Goal: Communication & Community: Answer question/provide support

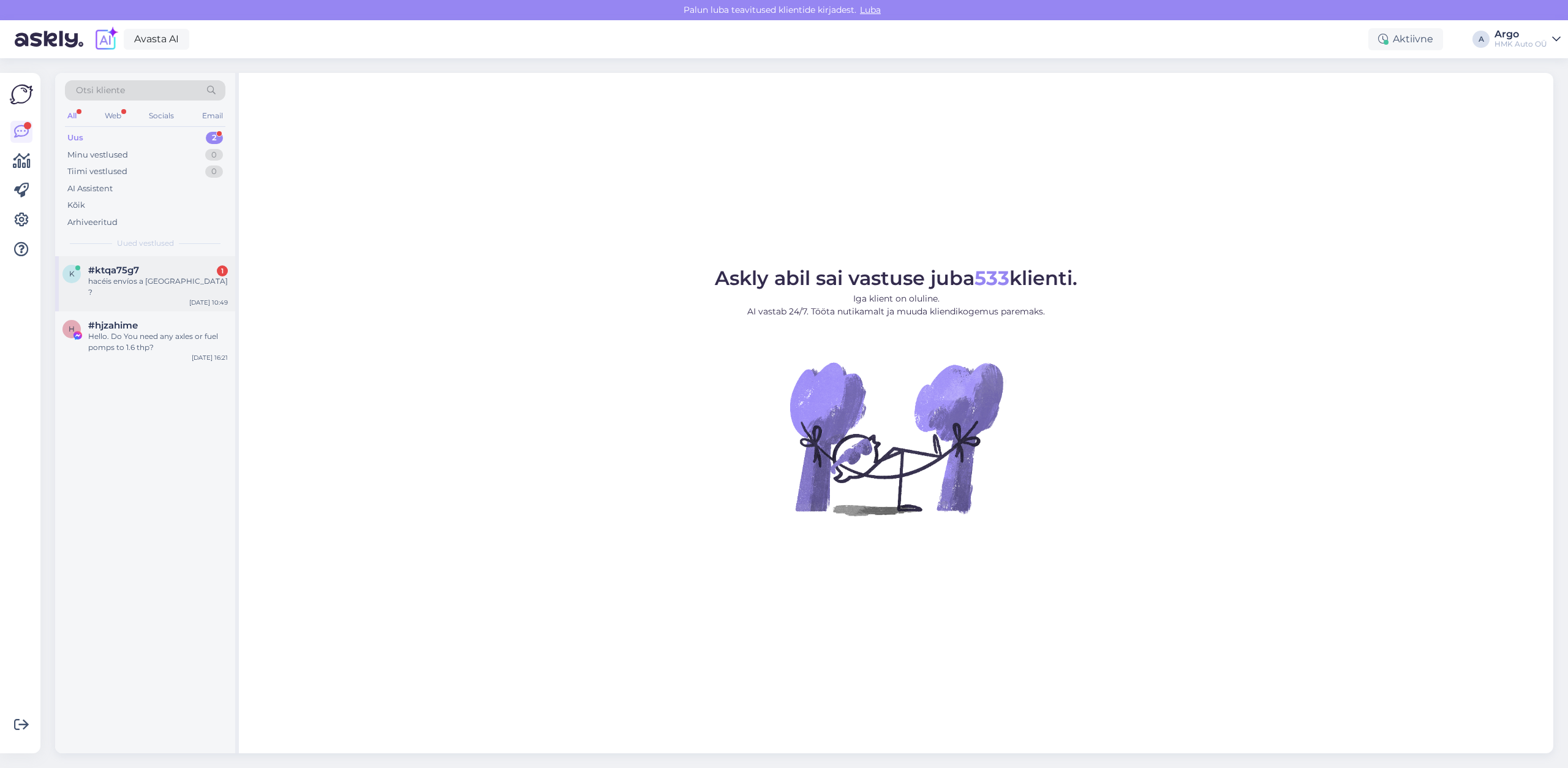
click at [135, 284] on div "hacéis envíos a [GEOGRAPHIC_DATA] ?" at bounding box center [158, 287] width 139 height 22
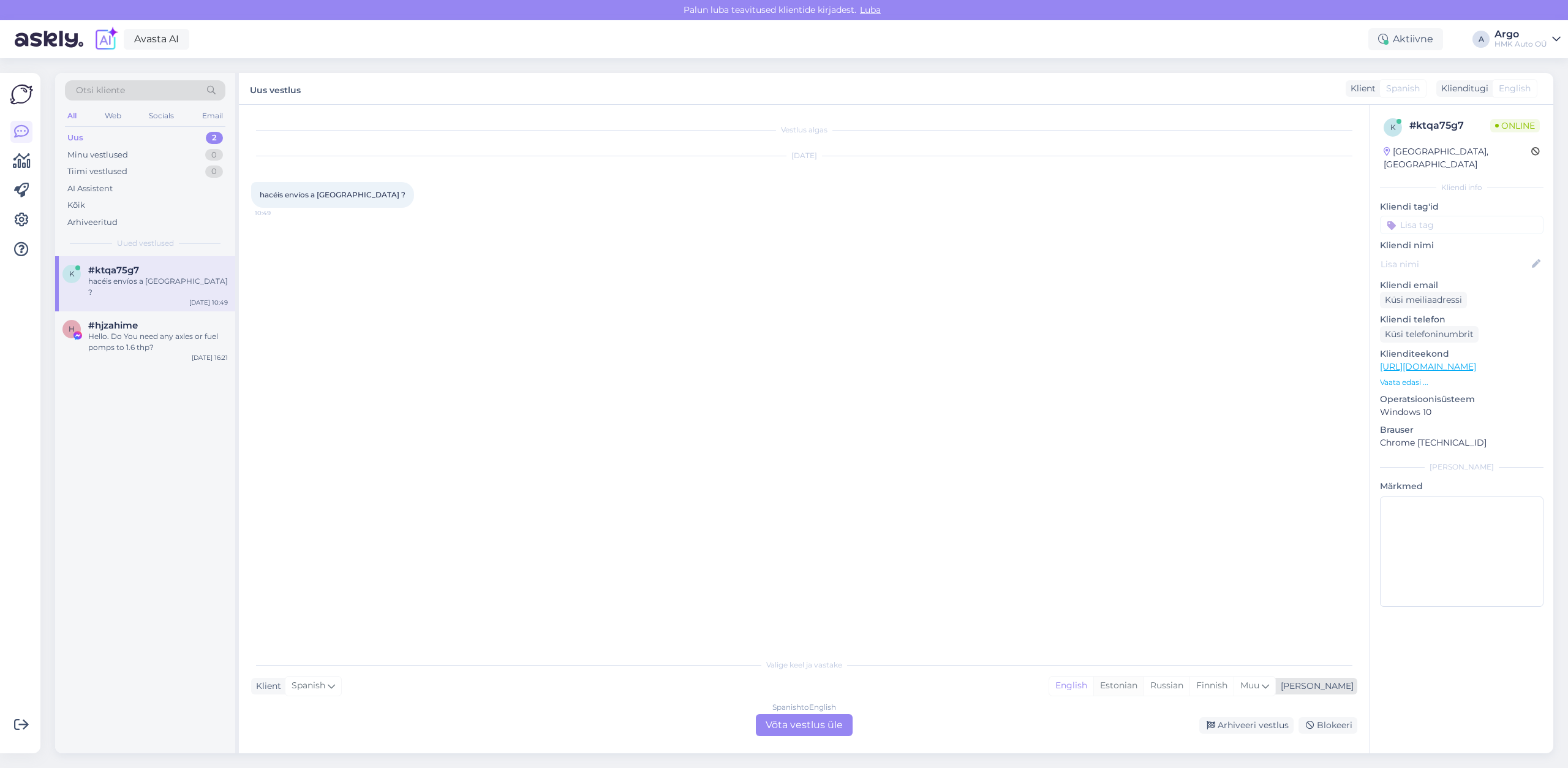
click at [1144, 686] on div "Estonian" at bounding box center [1118, 686] width 50 height 19
click at [817, 722] on div "Spanish to Estonian Võta vestlus üle" at bounding box center [804, 725] width 97 height 22
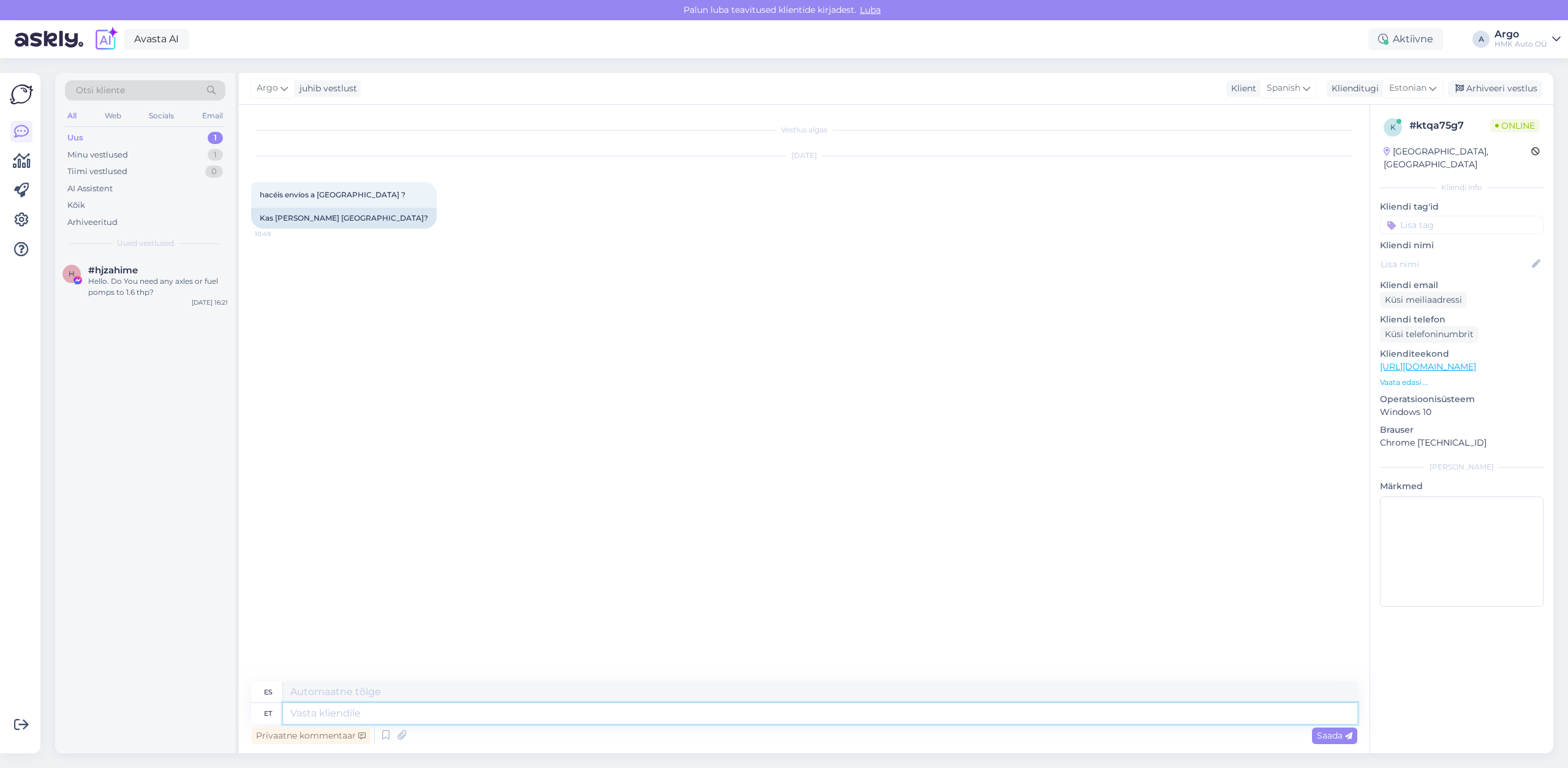
click at [295, 708] on textarea at bounding box center [820, 713] width 1074 height 20
type textarea "Tere"
type textarea "Hola"
type textarea "Tere,"
type textarea "Hola,"
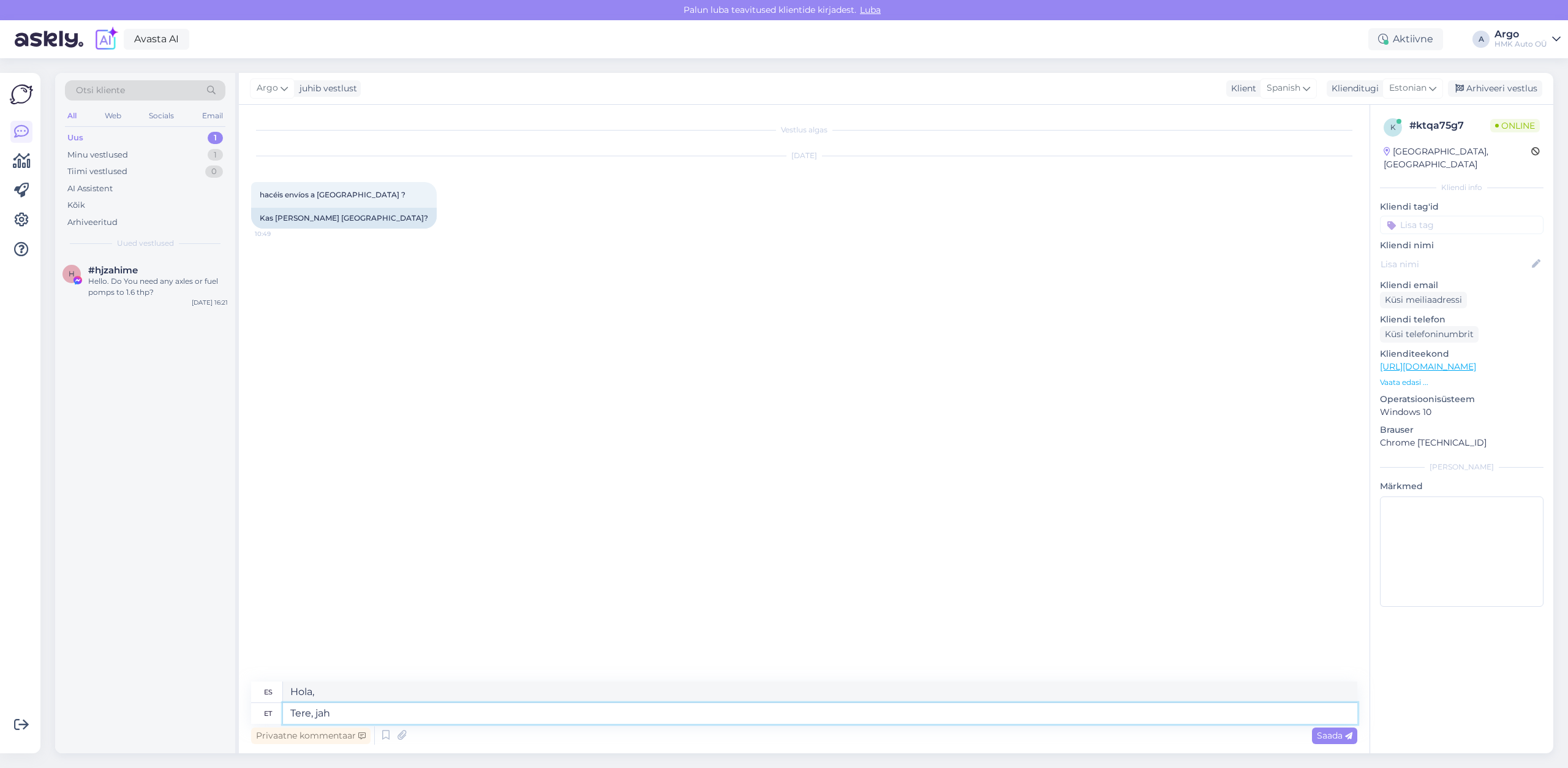
type textarea "Tere, jah i"
type textarea "Hola, si"
type textarea "Tere, jah ikka s"
type textarea "Hola, sí, de hecho."
type textarea "Tere, jah ikka saadame"
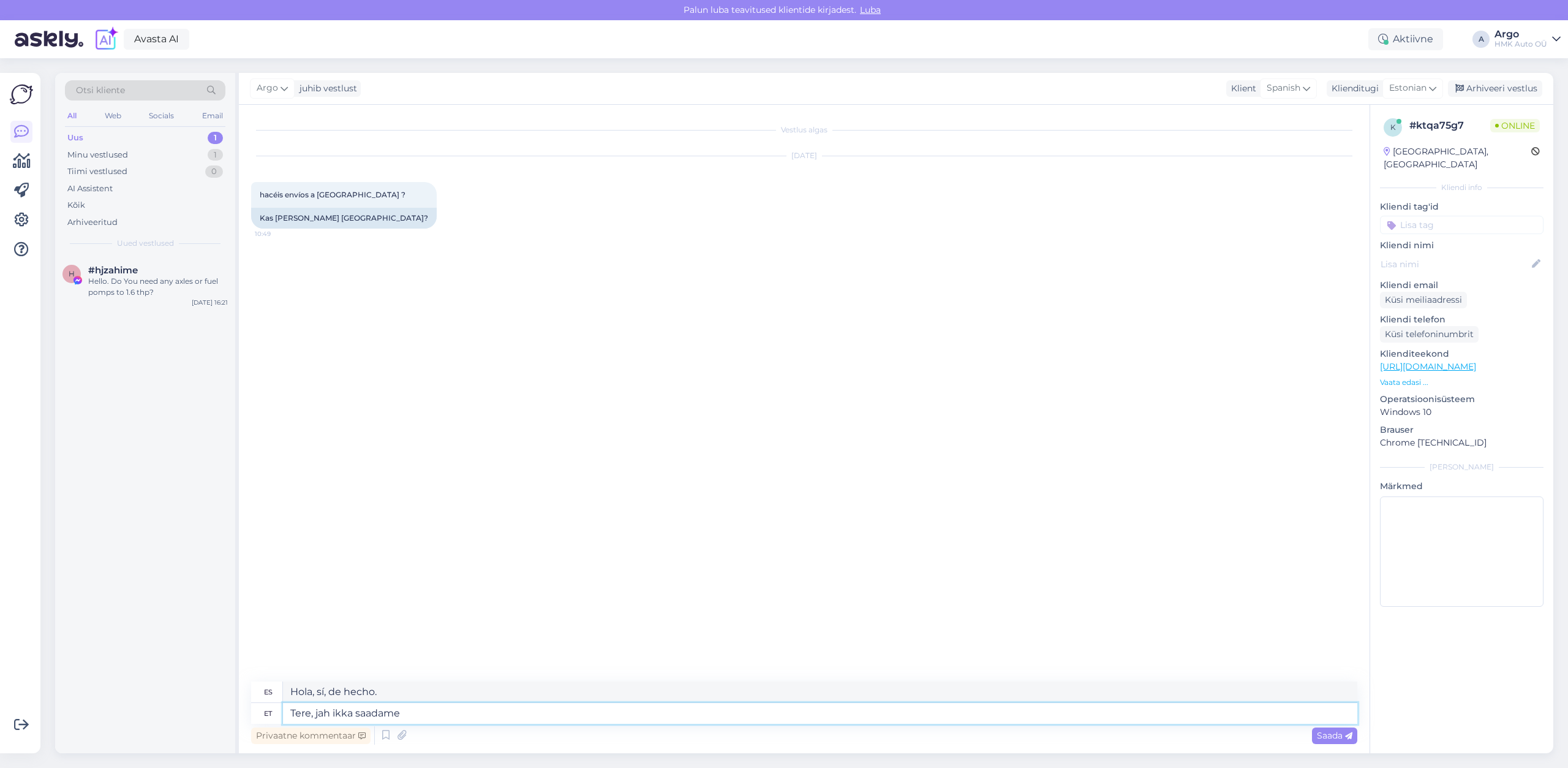
type textarea "Hola, sí, todavía realizamos envíos."
type textarea "Tere, jah ikka saadame"
click at [1336, 738] on span "Saada" at bounding box center [1335, 735] width 35 height 11
